Goal: Check status

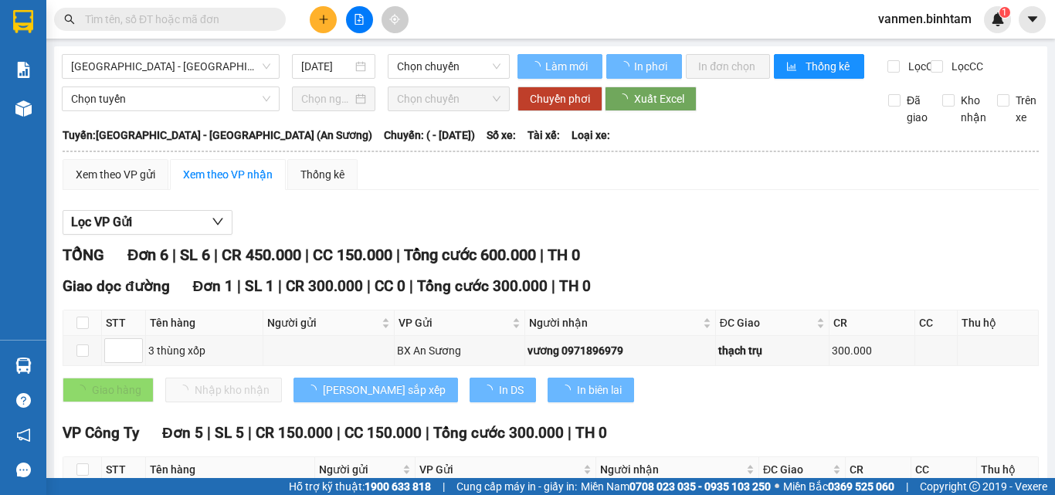
type input "[DATE]"
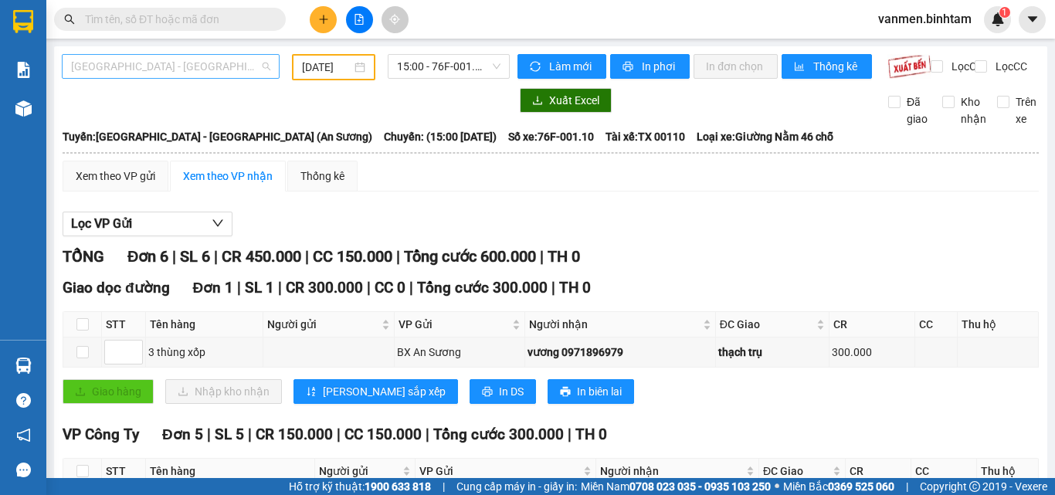
click at [172, 68] on span "[GEOGRAPHIC_DATA] - [GEOGRAPHIC_DATA] (An Sương)" at bounding box center [170, 66] width 199 height 23
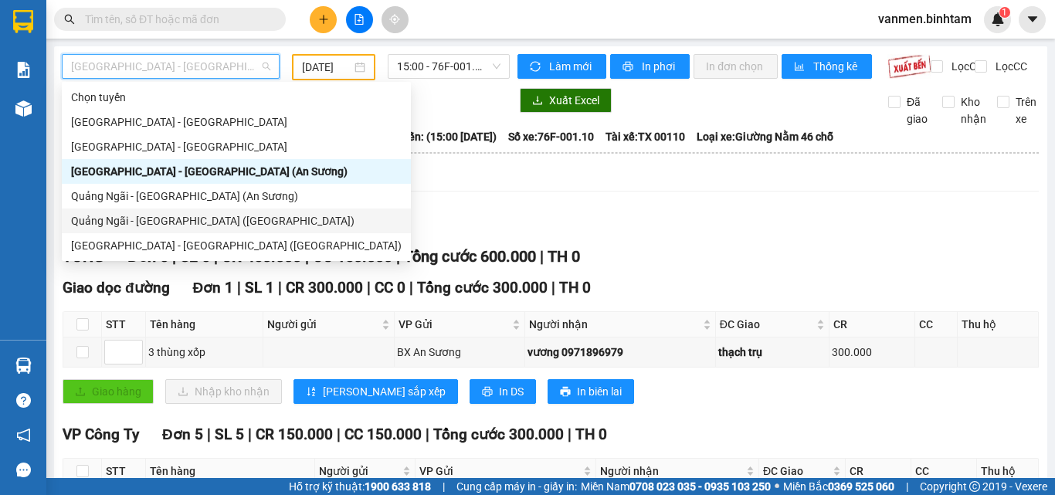
click at [117, 219] on div "Quảng Ngãi - [GEOGRAPHIC_DATA] ([GEOGRAPHIC_DATA])" at bounding box center [236, 220] width 331 height 17
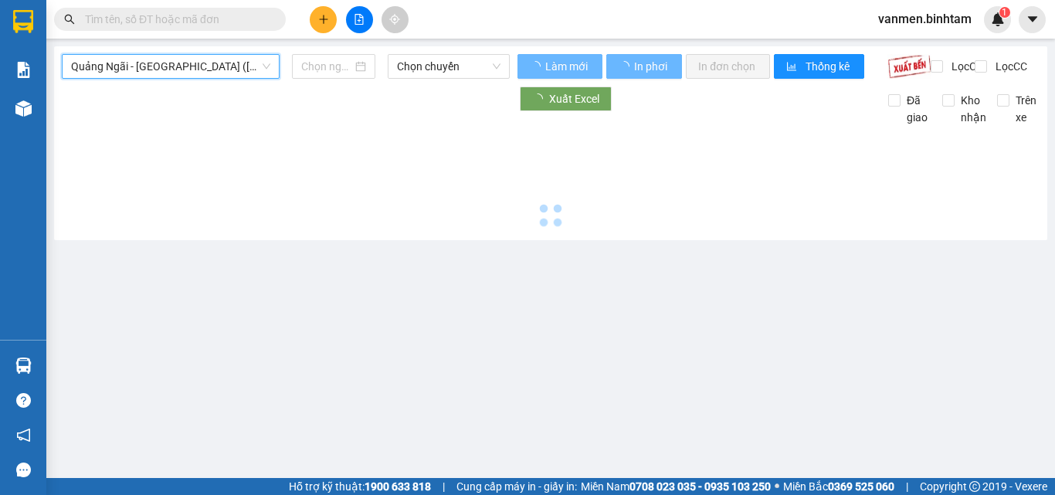
type input "[DATE]"
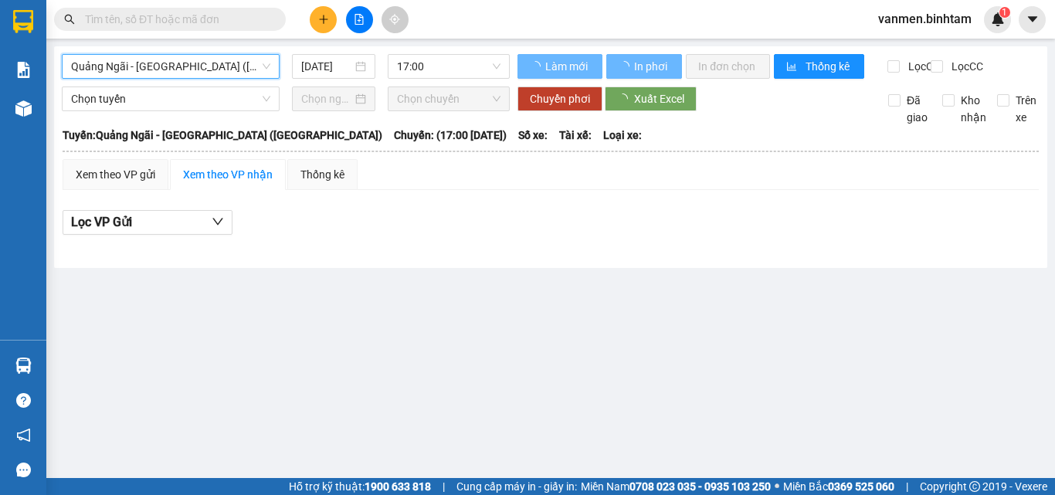
click at [131, 55] on span "Quảng Ngãi - [GEOGRAPHIC_DATA] ([GEOGRAPHIC_DATA])" at bounding box center [170, 66] width 199 height 23
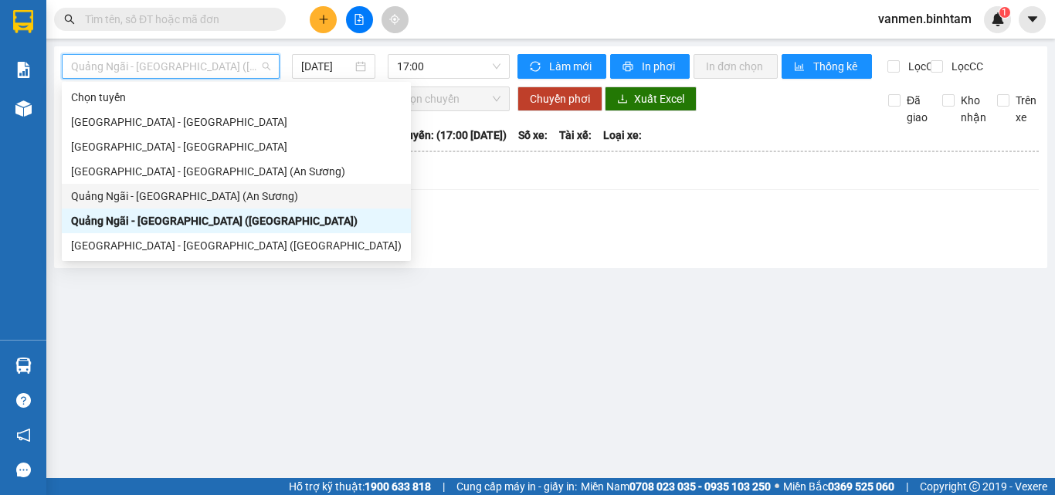
click at [120, 200] on div "Quảng Ngãi - [GEOGRAPHIC_DATA] (An Sương)" at bounding box center [236, 196] width 331 height 17
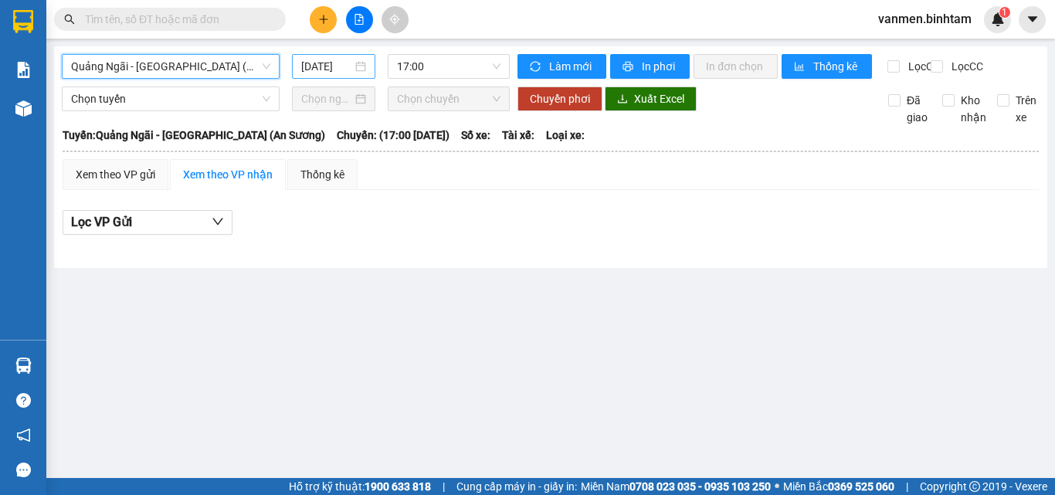
click at [324, 70] on input "[DATE]" at bounding box center [326, 66] width 51 height 17
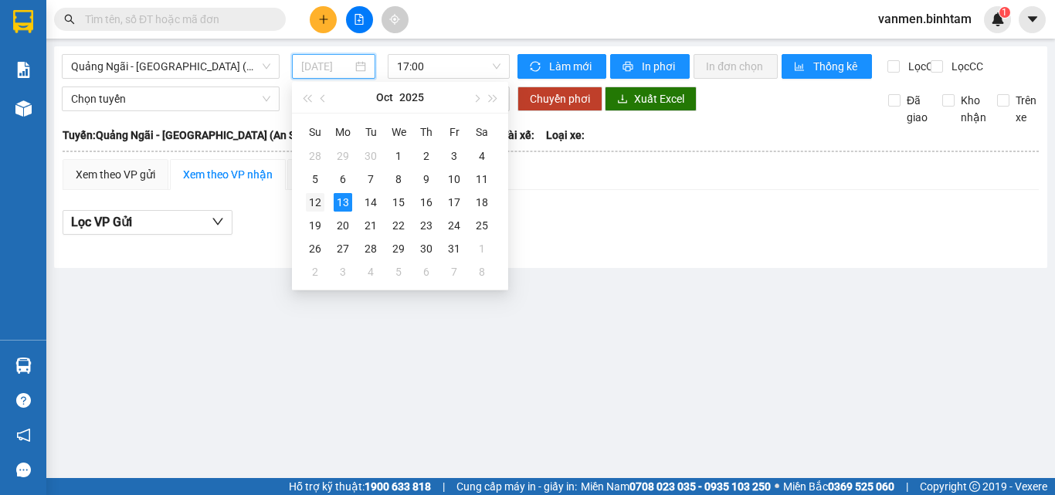
click at [314, 201] on div "12" at bounding box center [315, 202] width 19 height 19
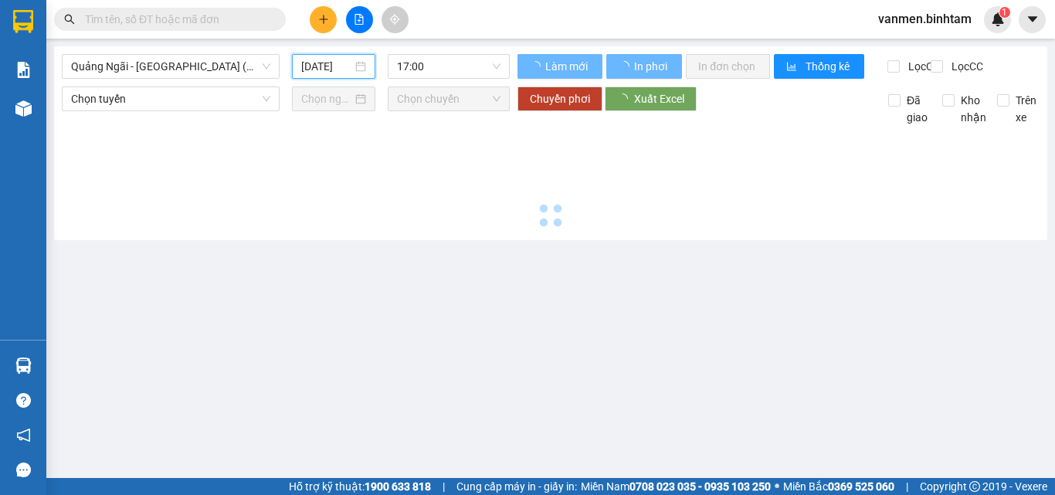
type input "[DATE]"
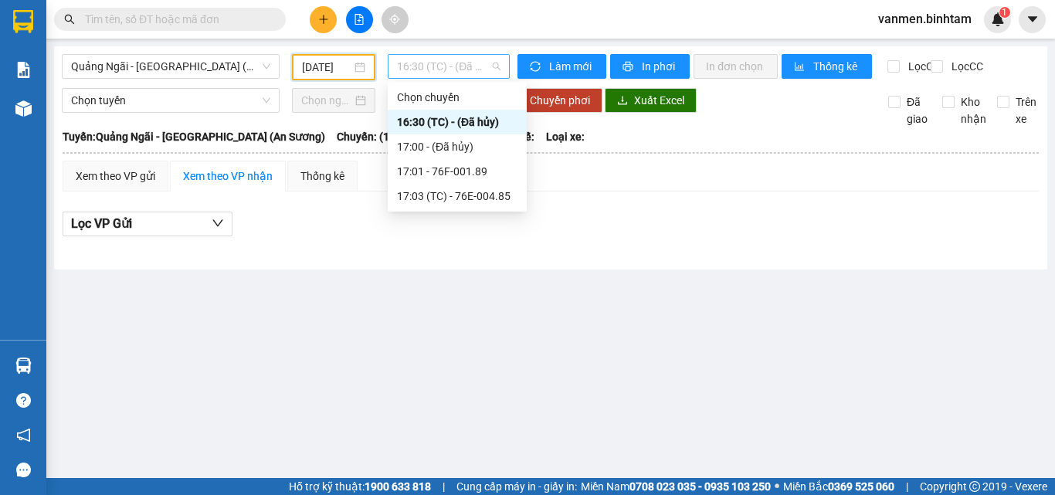
click at [419, 67] on span "16:30 (TC) - (Đã hủy)" at bounding box center [449, 66] width 104 height 23
click at [408, 169] on div "17:01 - 76F-001.89" at bounding box center [457, 171] width 121 height 17
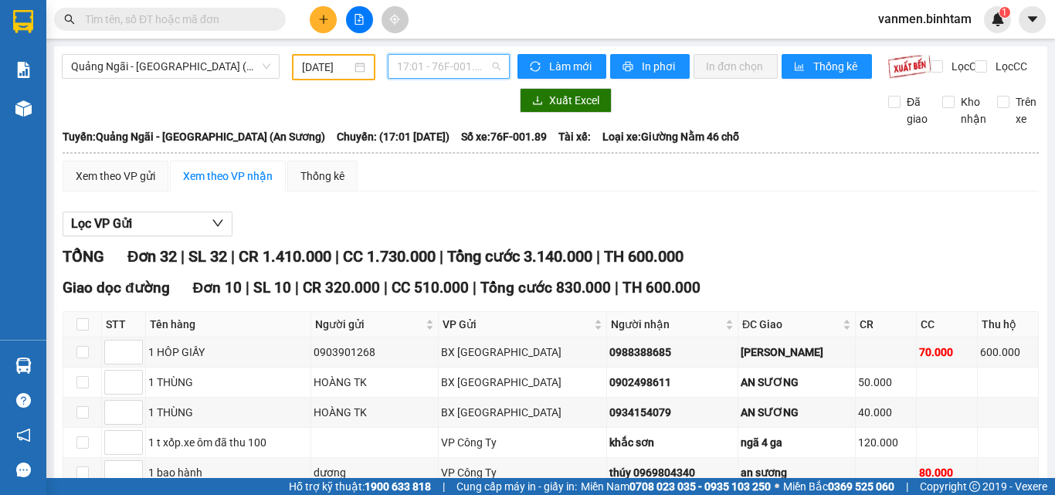
click at [447, 71] on span "17:01 - 76F-001.89" at bounding box center [449, 66] width 104 height 23
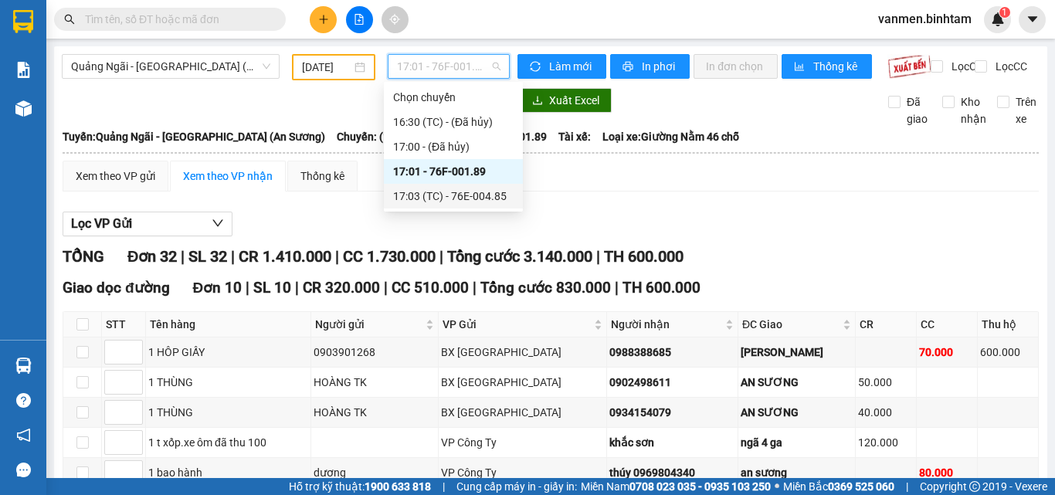
click at [460, 195] on div "17:03 (TC) - 76E-004.85" at bounding box center [453, 196] width 121 height 17
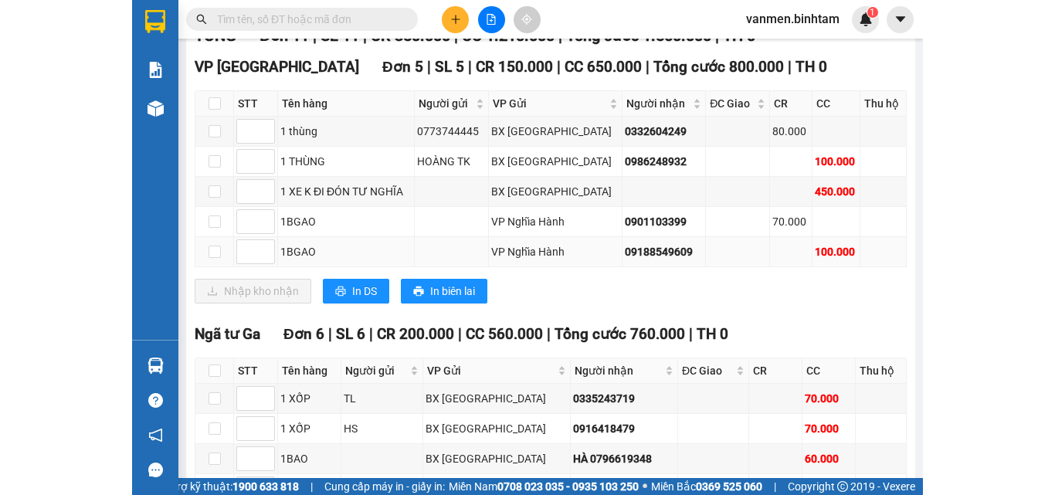
scroll to position [244, 0]
